Goal: Information Seeking & Learning: Learn about a topic

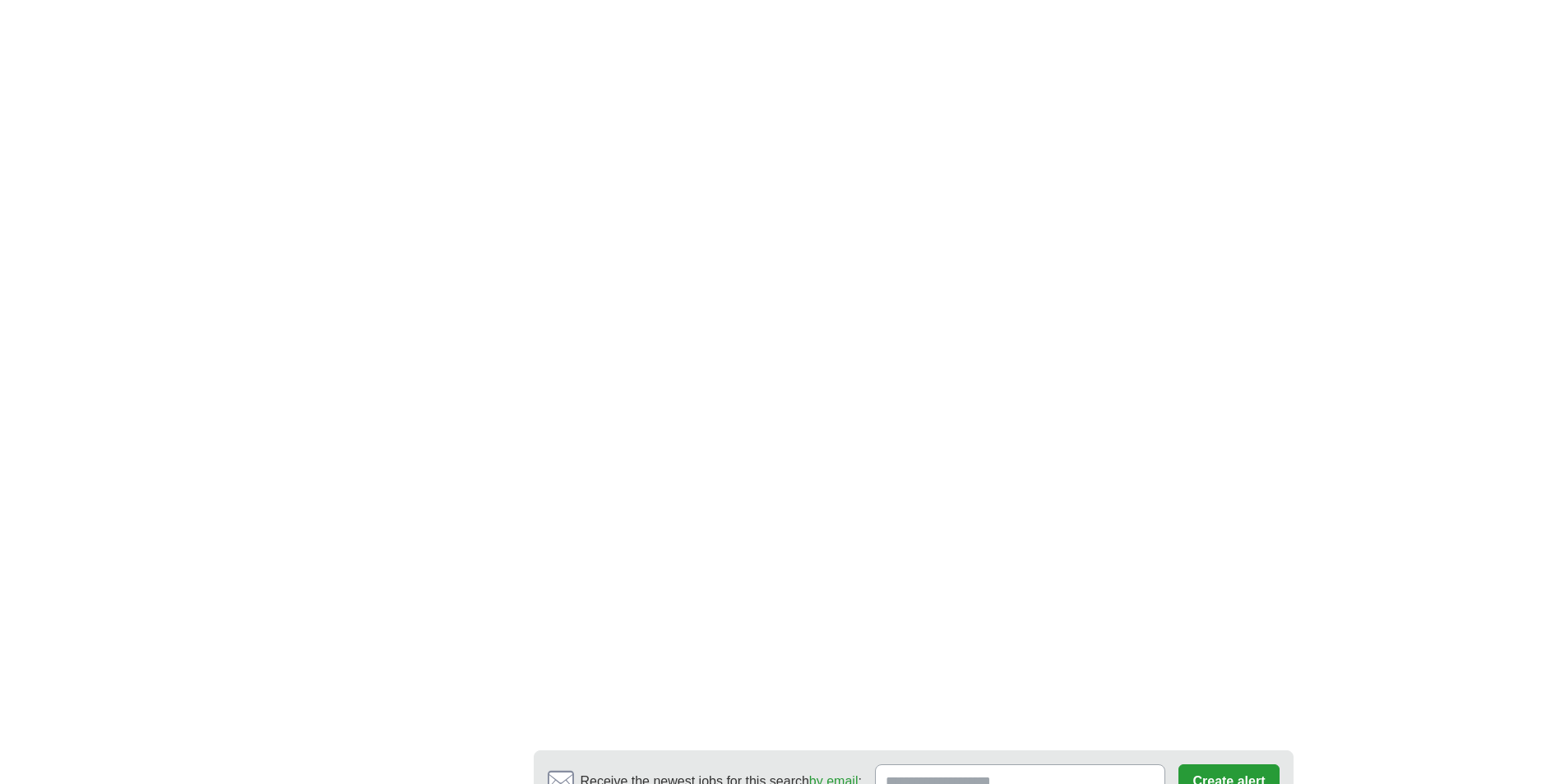
scroll to position [2385, 0]
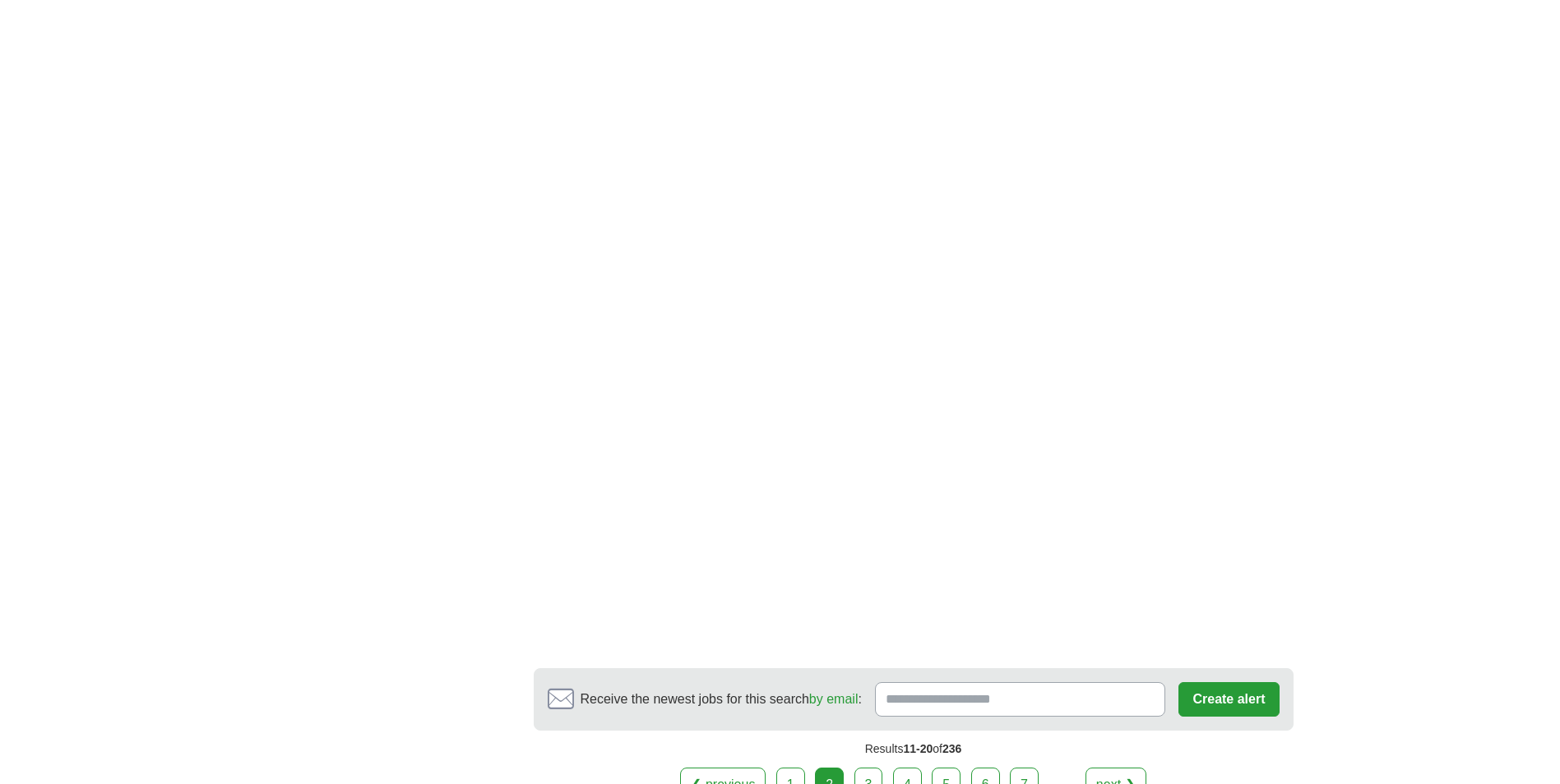
click at [1120, 768] on link "next ❯" at bounding box center [1116, 785] width 61 height 34
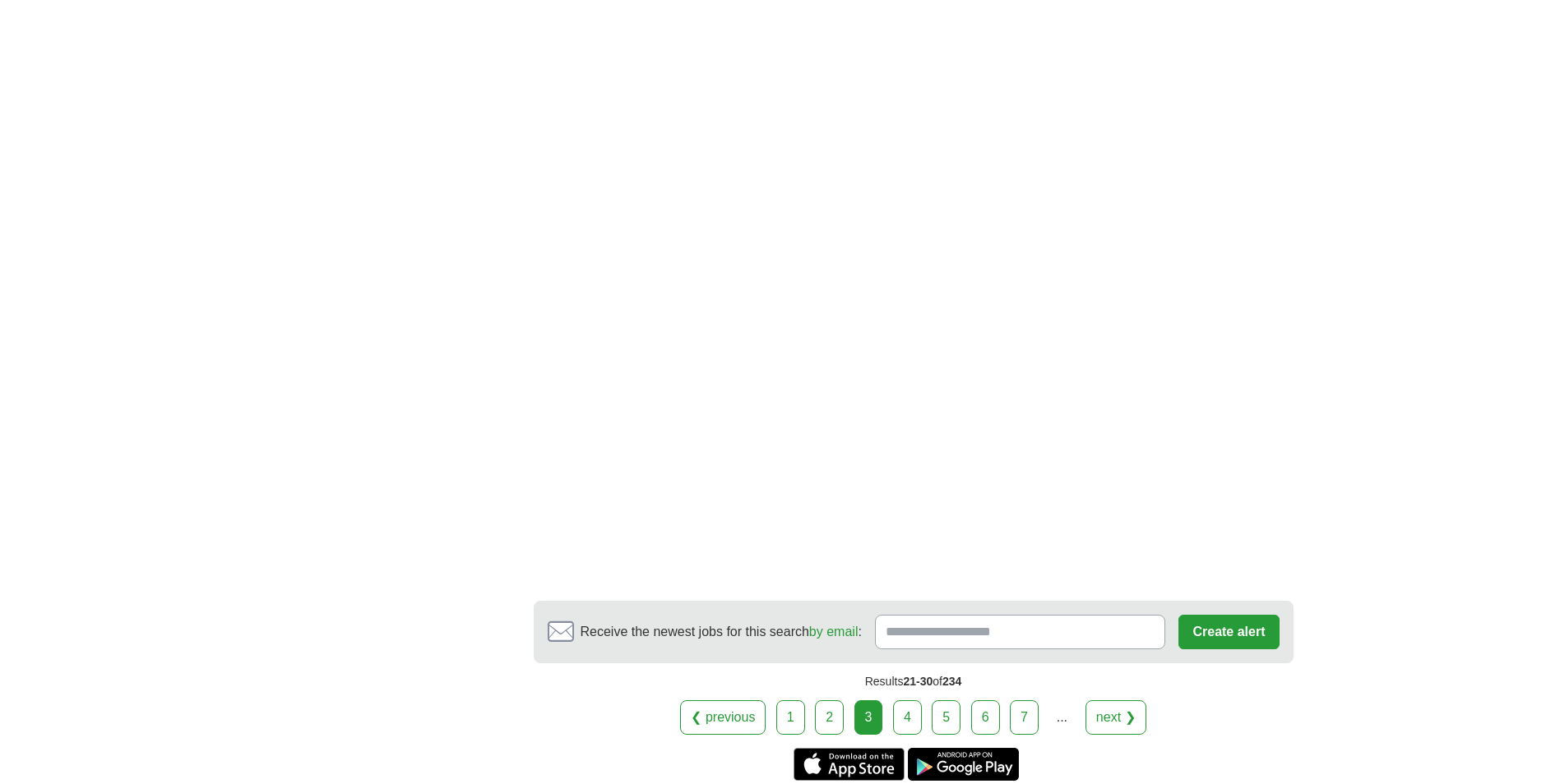
scroll to position [2548, 0]
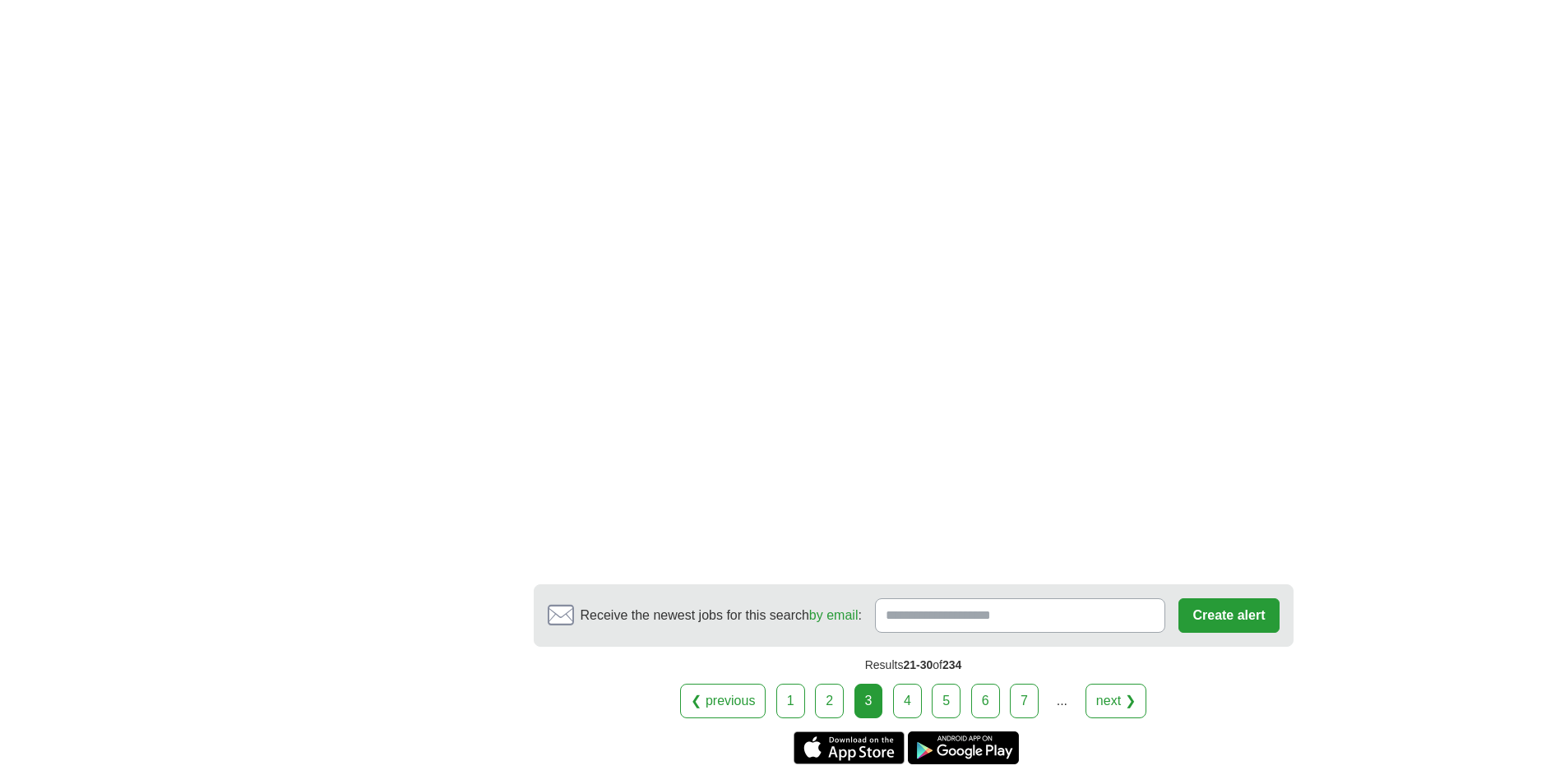
click at [1119, 684] on link "next ❯" at bounding box center [1116, 701] width 61 height 34
